Goal: Transaction & Acquisition: Purchase product/service

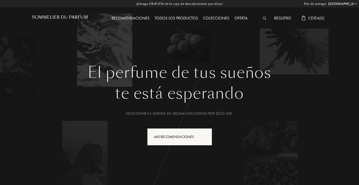
select select "ES"
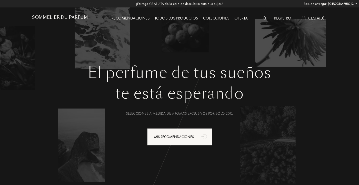
click at [128, 19] on div "Recomendaciones" at bounding box center [130, 18] width 43 height 7
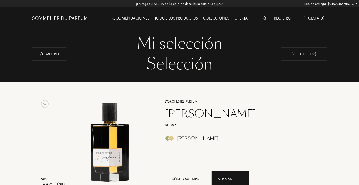
select select "ES"
click at [176, 17] on div "Todos los productos" at bounding box center [176, 18] width 49 height 7
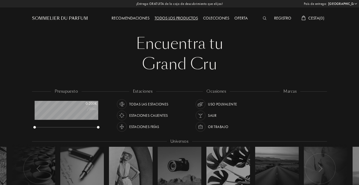
select select "ES"
click at [215, 17] on div "Colecciones" at bounding box center [216, 18] width 31 height 7
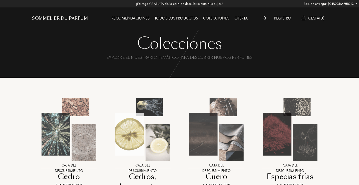
select select "ES"
click at [239, 21] on div "Oferta" at bounding box center [241, 18] width 18 height 7
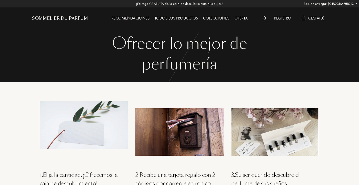
select select "ES"
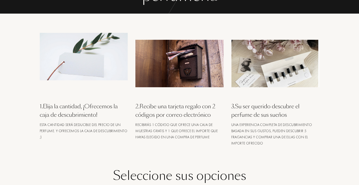
scroll to position [106, 0]
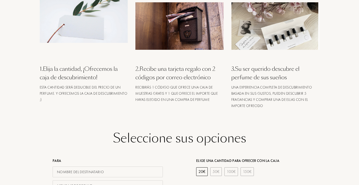
click at [199, 171] on div "20 €" at bounding box center [202, 171] width 12 height 9
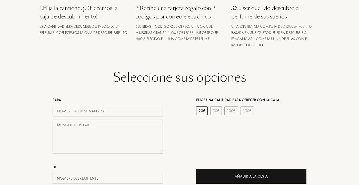
scroll to position [173, 0]
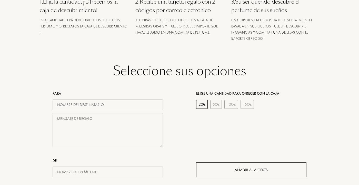
click at [220, 171] on div "Añadir a la cesta" at bounding box center [251, 169] width 110 height 15
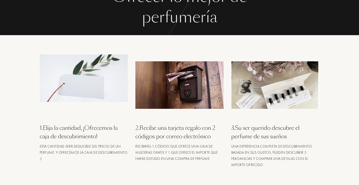
scroll to position [0, 0]
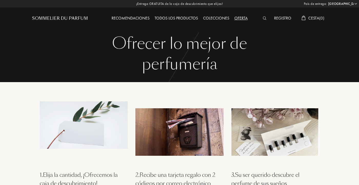
click at [211, 20] on div "Colecciones" at bounding box center [216, 18] width 31 height 7
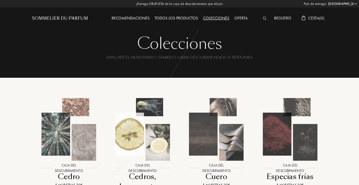
select select "ES"
click at [174, 18] on div "Todos los productos" at bounding box center [176, 18] width 49 height 7
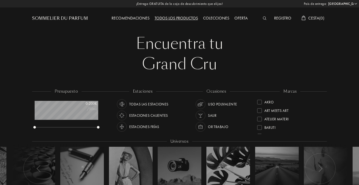
select select "ES"
click at [264, 18] on img at bounding box center [265, 18] width 4 height 4
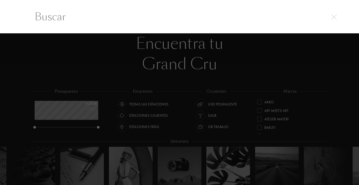
scroll to position [0, 0]
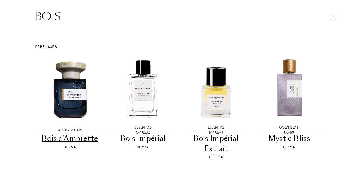
type input "BOIS"
click at [89, 138] on div "Bois d'Ambrette" at bounding box center [69, 138] width 69 height 10
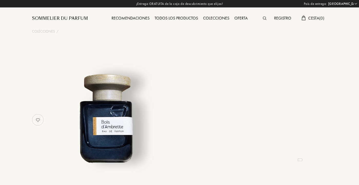
select select "ES"
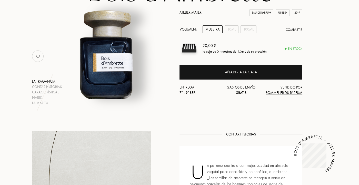
scroll to position [62, 0]
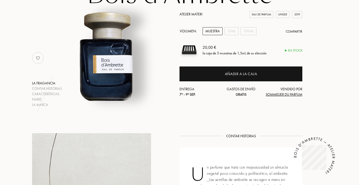
click at [215, 31] on div "Muestra" at bounding box center [213, 31] width 20 height 8
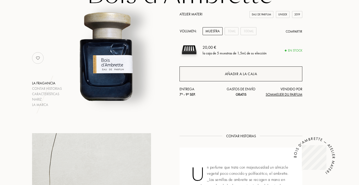
click at [217, 73] on div "Añadir a la caja" at bounding box center [241, 73] width 123 height 15
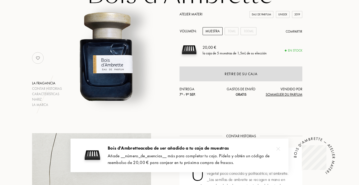
scroll to position [0, 0]
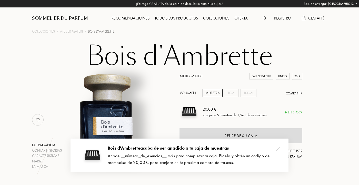
click at [264, 17] on img at bounding box center [265, 18] width 4 height 4
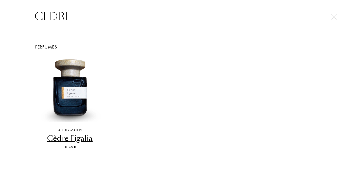
type input "CEDRE"
click at [84, 136] on div "Cèdre Figalia" at bounding box center [69, 138] width 69 height 10
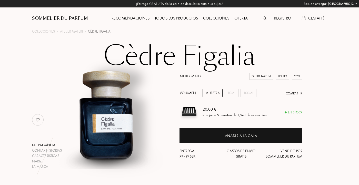
select select "ES"
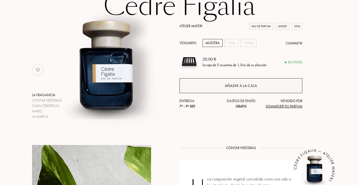
scroll to position [50, 0]
click at [216, 85] on div "Añadir a la caja" at bounding box center [241, 85] width 123 height 15
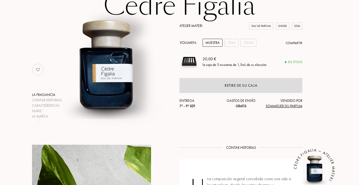
scroll to position [0, 0]
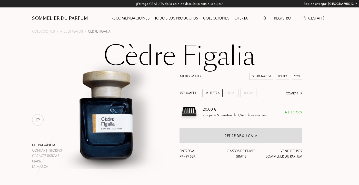
click at [266, 18] on img at bounding box center [265, 18] width 4 height 4
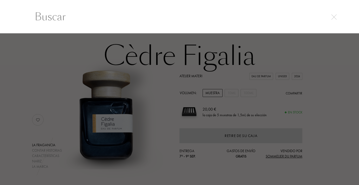
scroll to position [0, 0]
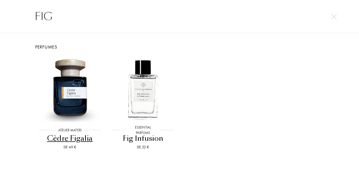
type input "FIG"
click at [150, 135] on div "Fig Infusion" at bounding box center [143, 138] width 69 height 10
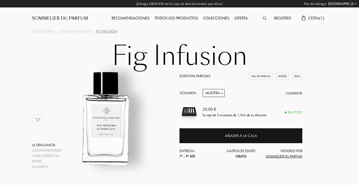
select select "ES"
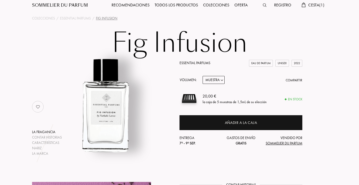
scroll to position [15, 0]
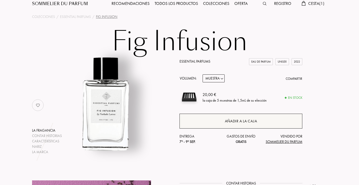
click at [208, 118] on div "Añadir a la caja" at bounding box center [241, 121] width 123 height 15
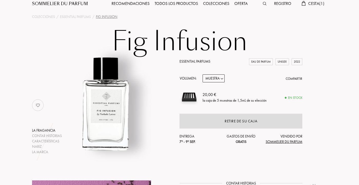
scroll to position [0, 0]
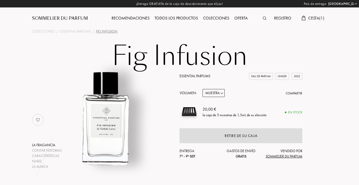
click at [264, 18] on img at bounding box center [265, 18] width 4 height 4
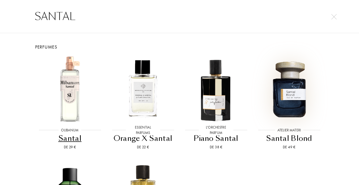
type input "SANTAL"
click at [293, 104] on img at bounding box center [289, 89] width 66 height 66
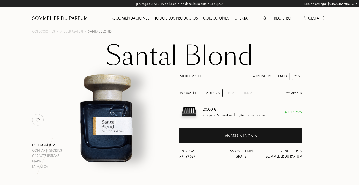
select select "ES"
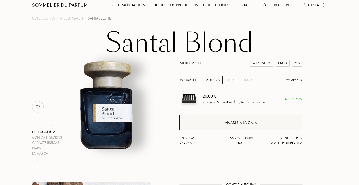
click at [220, 122] on div "Añadir a la caja" at bounding box center [241, 122] width 123 height 15
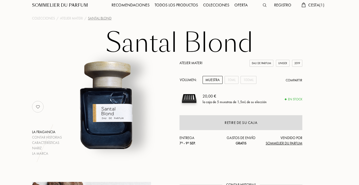
scroll to position [0, 0]
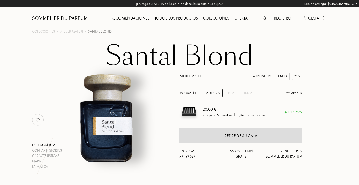
click at [262, 19] on div at bounding box center [265, 18] width 11 height 7
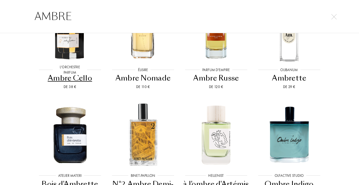
scroll to position [31, 0]
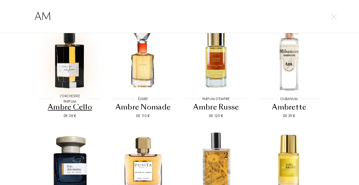
type input "A"
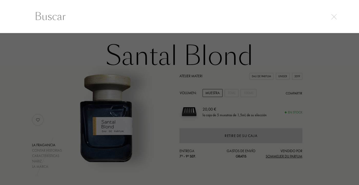
scroll to position [0, 0]
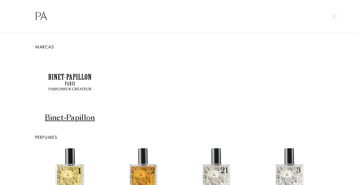
type input "P"
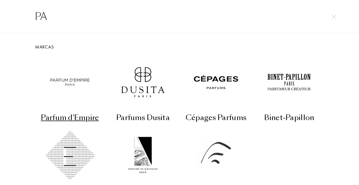
type input "P"
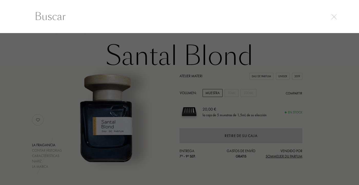
click at [182, 104] on div at bounding box center [179, 109] width 359 height 152
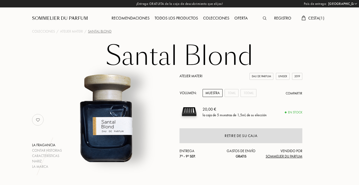
click at [190, 75] on link "Atelier Materi" at bounding box center [191, 76] width 23 height 5
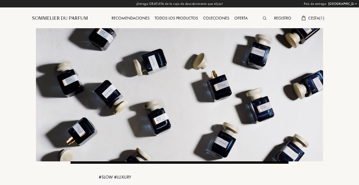
select select "ES"
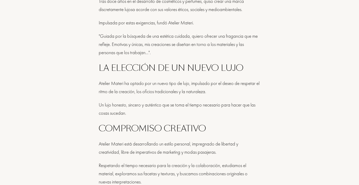
scroll to position [695, 0]
